Goal: Task Accomplishment & Management: Manage account settings

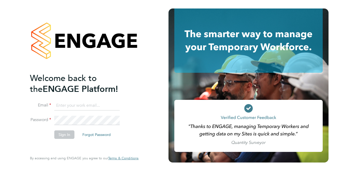
type input "[EMAIL_ADDRESS][DOMAIN_NAME]"
click at [66, 136] on button "Sign In" at bounding box center [64, 134] width 20 height 8
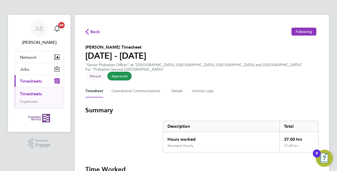
click at [38, 84] on button "Current page: Timesheets" at bounding box center [39, 81] width 49 height 12
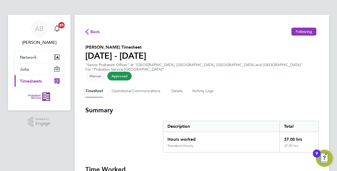
click at [36, 81] on span "Timesheets" at bounding box center [31, 80] width 22 height 5
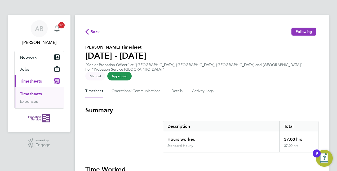
click at [29, 83] on button "Current page: Timesheets" at bounding box center [39, 81] width 49 height 12
click at [38, 43] on span "[PERSON_NAME]" at bounding box center [39, 42] width 50 height 6
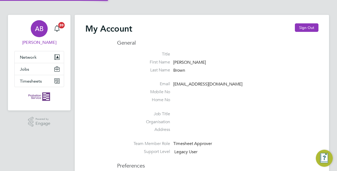
type input "[EMAIL_ADDRESS][DOMAIN_NAME]"
click at [38, 81] on span "Timesheets" at bounding box center [31, 80] width 22 height 5
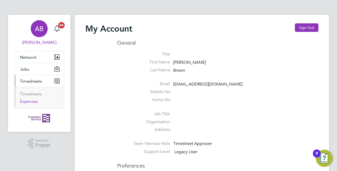
click at [28, 101] on link "Expenses" at bounding box center [29, 101] width 18 height 5
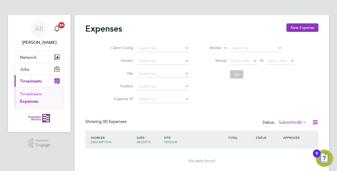
click at [39, 94] on link "Timesheets" at bounding box center [31, 93] width 22 height 5
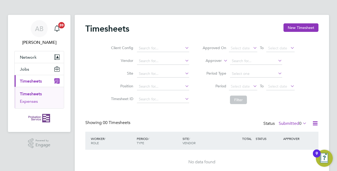
click at [30, 101] on link "Expenses" at bounding box center [29, 101] width 18 height 5
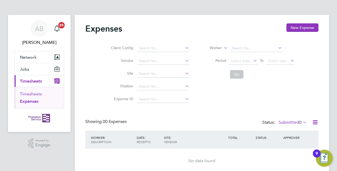
click at [32, 95] on link "Timesheets" at bounding box center [31, 93] width 22 height 5
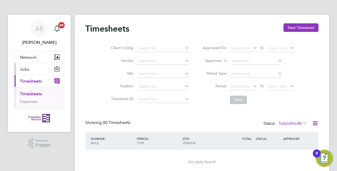
click at [30, 69] on button "Jobs" at bounding box center [39, 69] width 49 height 12
